Goal: Information Seeking & Learning: Learn about a topic

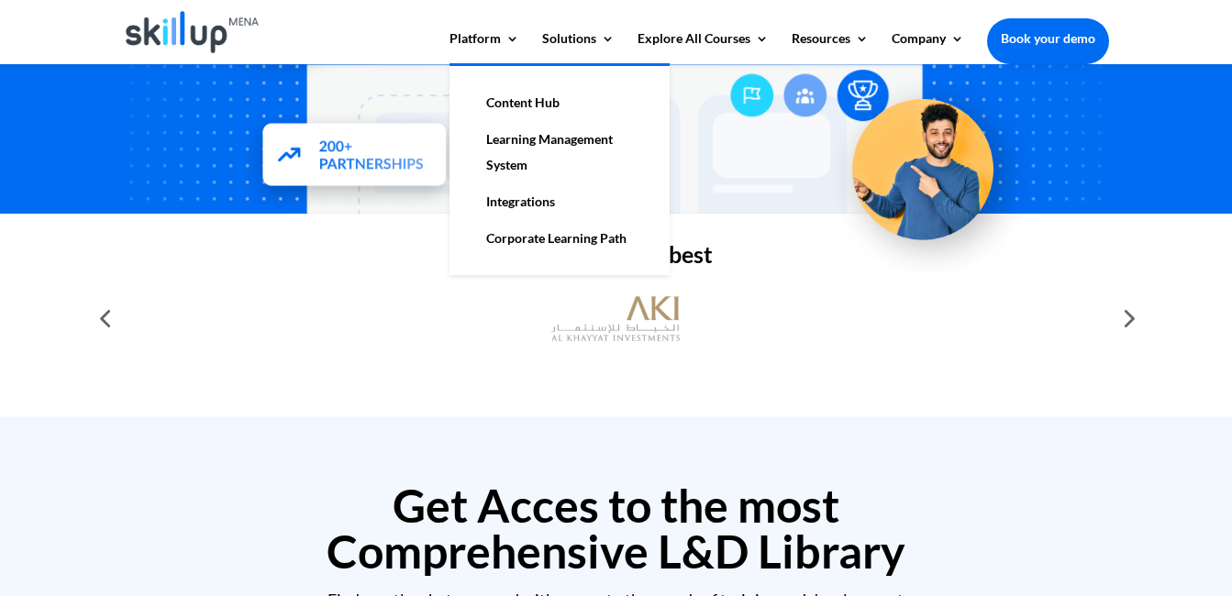
scroll to position [459, 0]
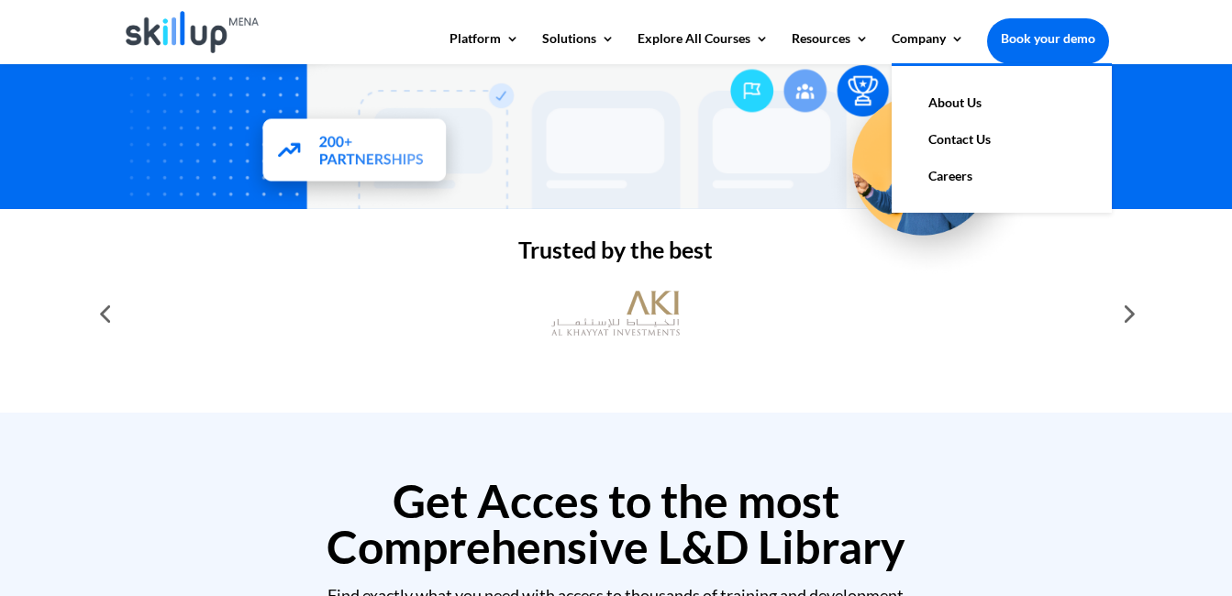
click at [950, 104] on link "About Us" at bounding box center [1001, 102] width 183 height 37
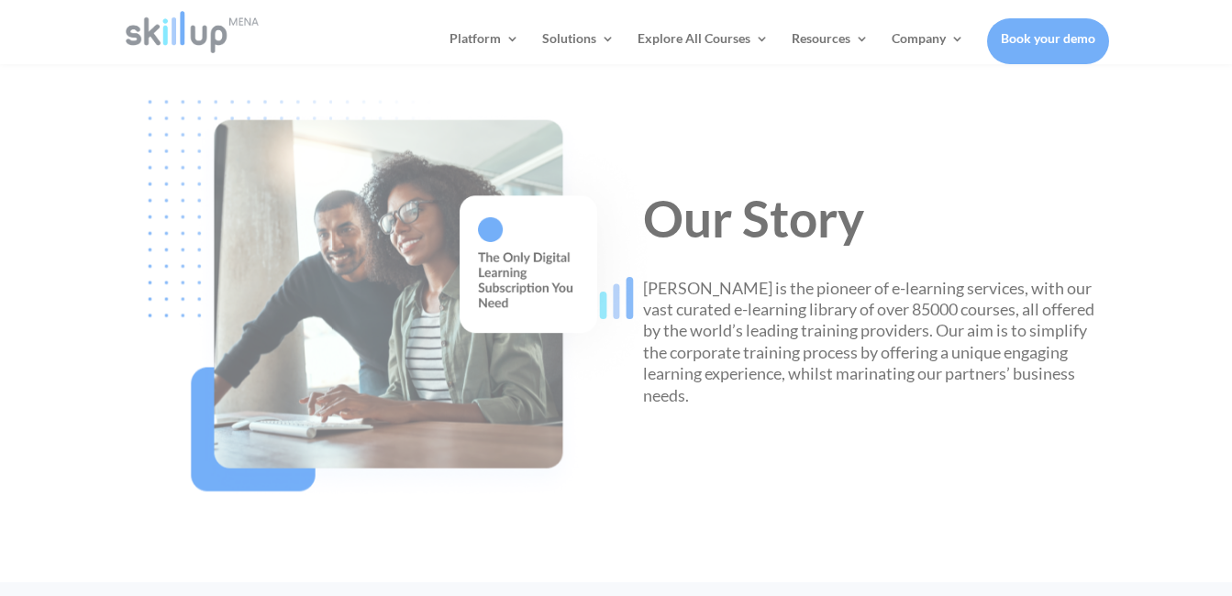
scroll to position [550, 0]
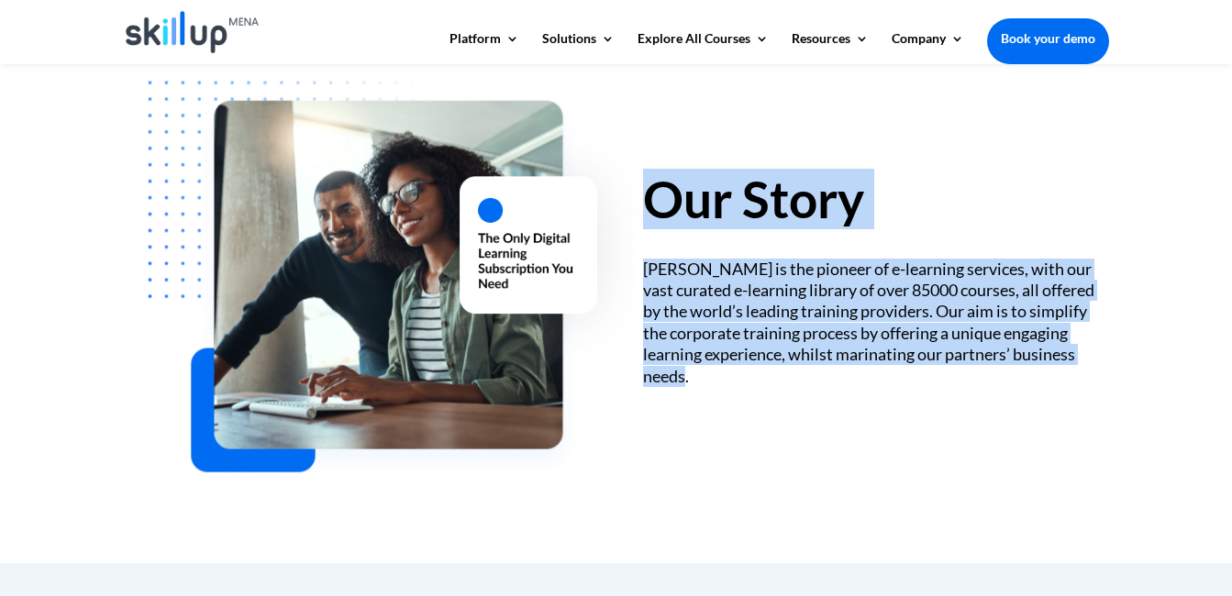
drag, startPoint x: 1065, startPoint y: 360, endPoint x: 636, endPoint y: 258, distance: 440.4
click at [636, 258] on div "Our Story SkillUp MENA is the pioneer of e-learning services, with our vast cur…" at bounding box center [615, 277] width 985 height 476
click at [672, 297] on div "SkillUp MENA is the pioneer of e-learning services, with our vast curated e-lea…" at bounding box center [876, 323] width 466 height 128
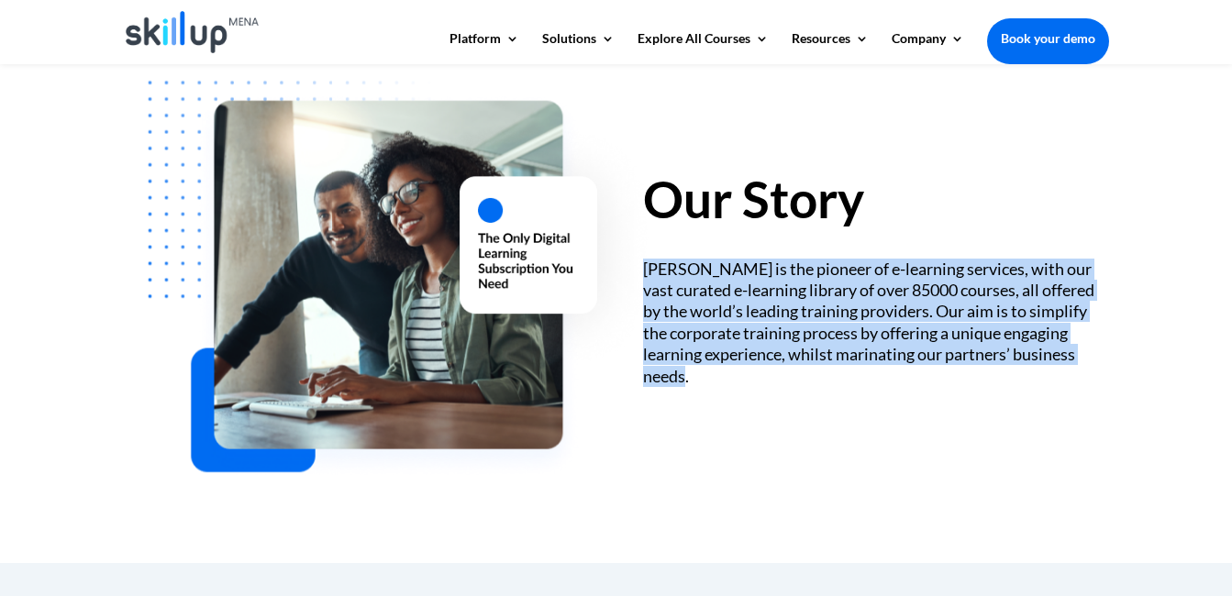
drag, startPoint x: 646, startPoint y: 269, endPoint x: 1065, endPoint y: 362, distance: 429.4
click at [1065, 362] on div "SkillUp MENA is the pioneer of e-learning services, with our vast curated e-lea…" at bounding box center [876, 323] width 466 height 128
copy div "SkillUp MENA is the pioneer of e-learning services, with our vast curated e-lea…"
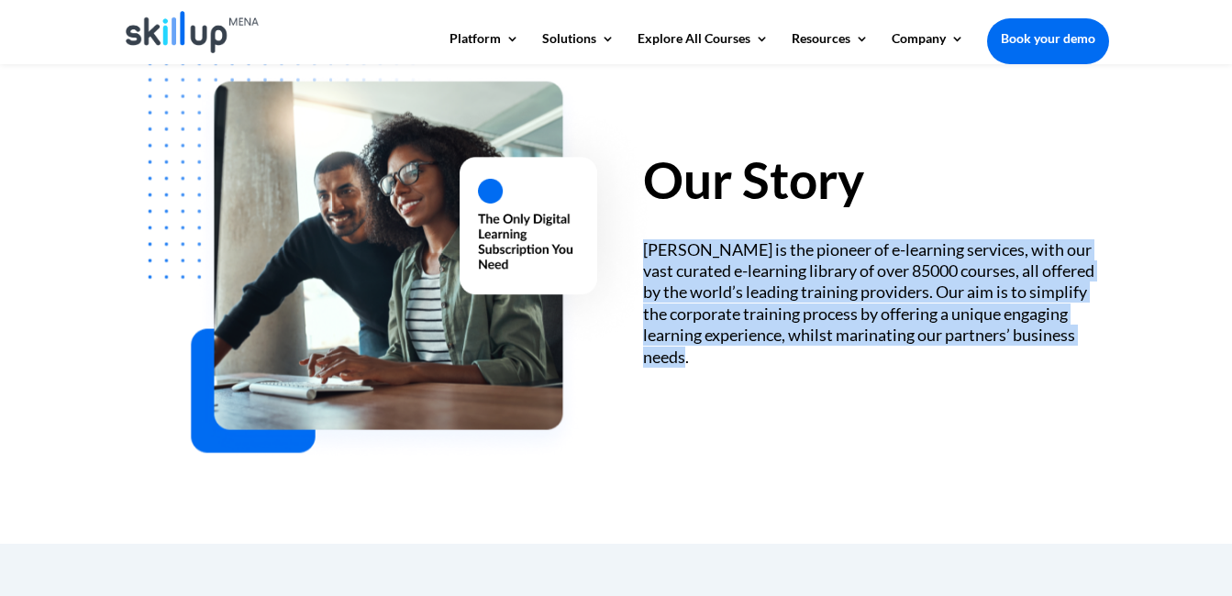
scroll to position [1009, 0]
